Goal: Transaction & Acquisition: Purchase product/service

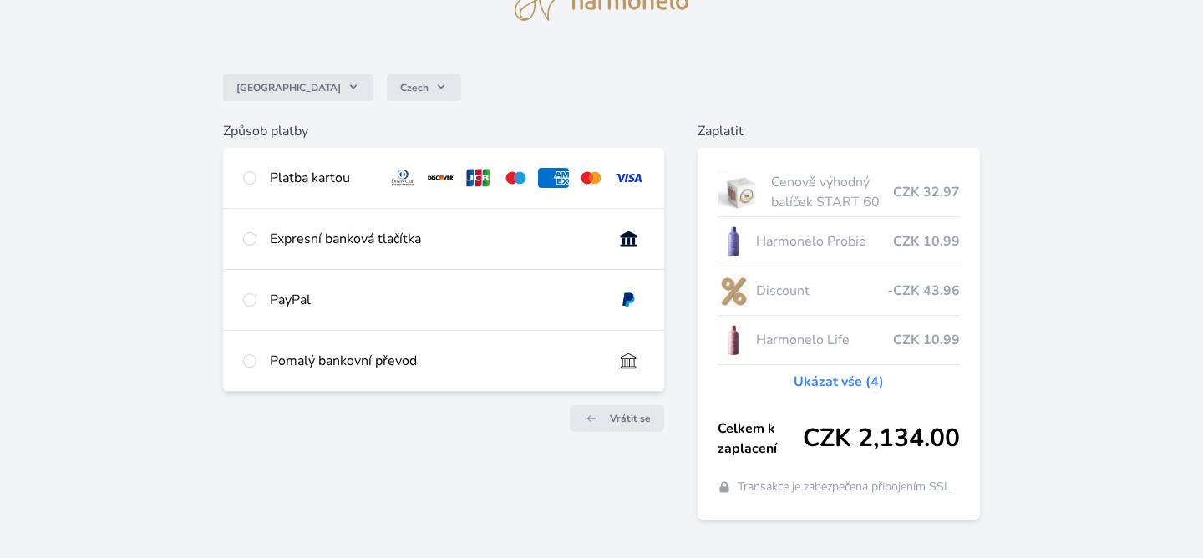
scroll to position [109, 0]
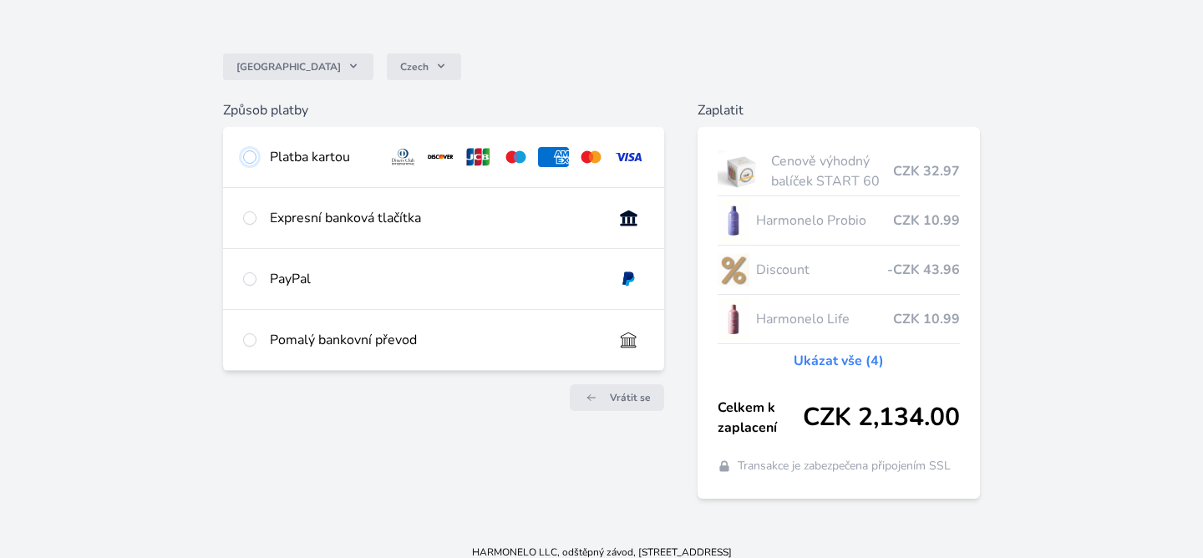
click at [250, 158] on input "radio" at bounding box center [249, 156] width 13 height 13
radio input "true"
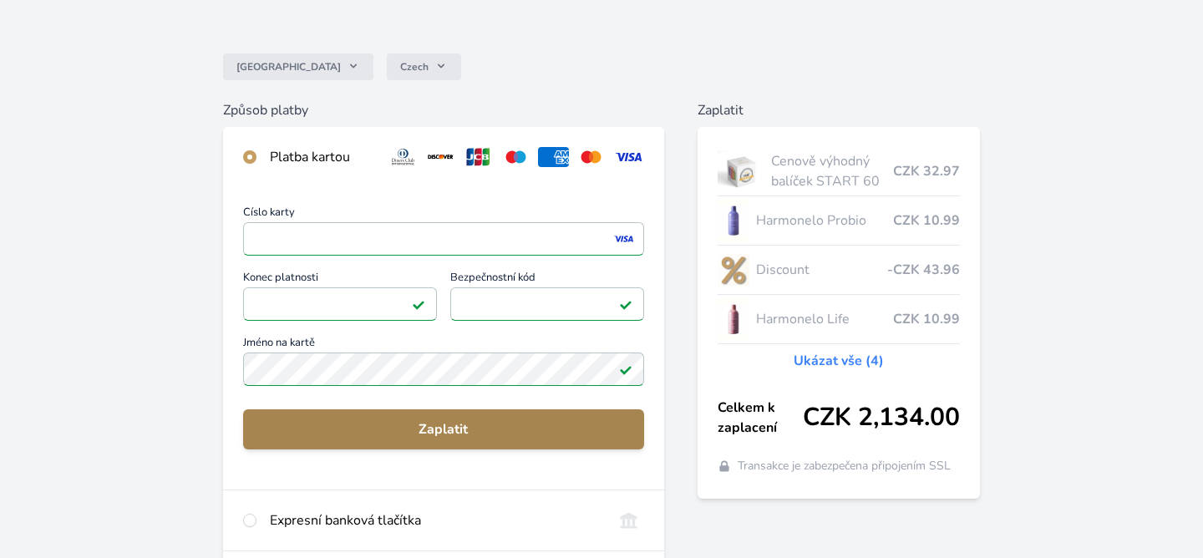
click at [454, 429] on span "Zaplatit" at bounding box center [443, 429] width 374 height 20
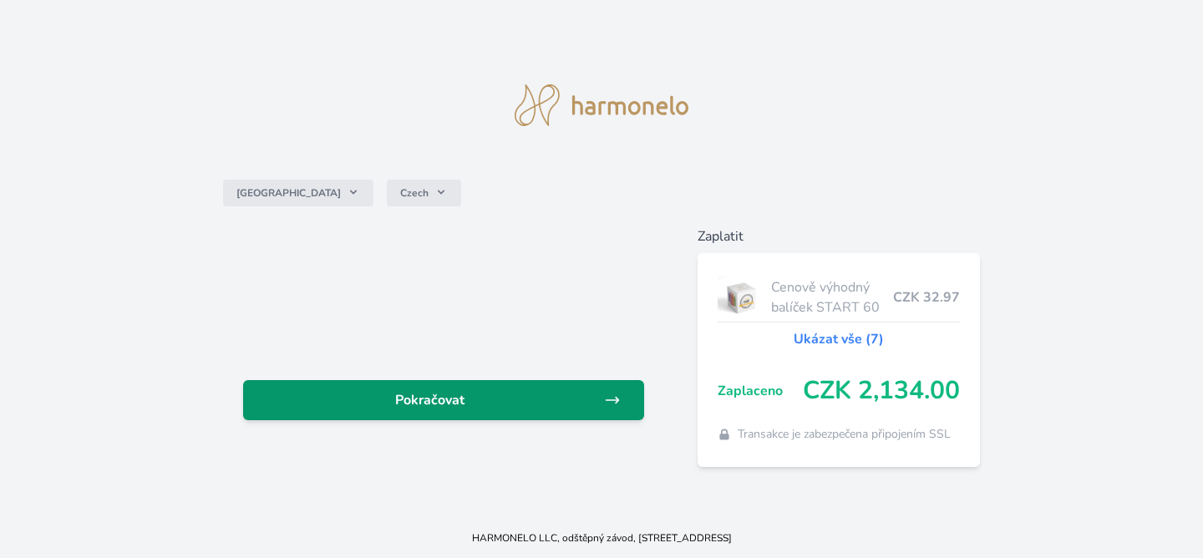
click at [437, 397] on span "Pokračovat" at bounding box center [430, 400] width 348 height 20
